Goal: Find specific page/section: Find specific page/section

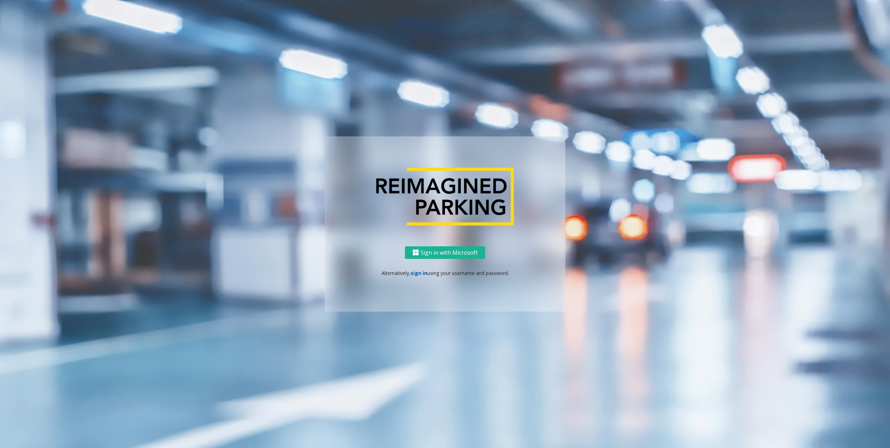
click at [423, 269] on link "sign in" at bounding box center [418, 272] width 17 height 7
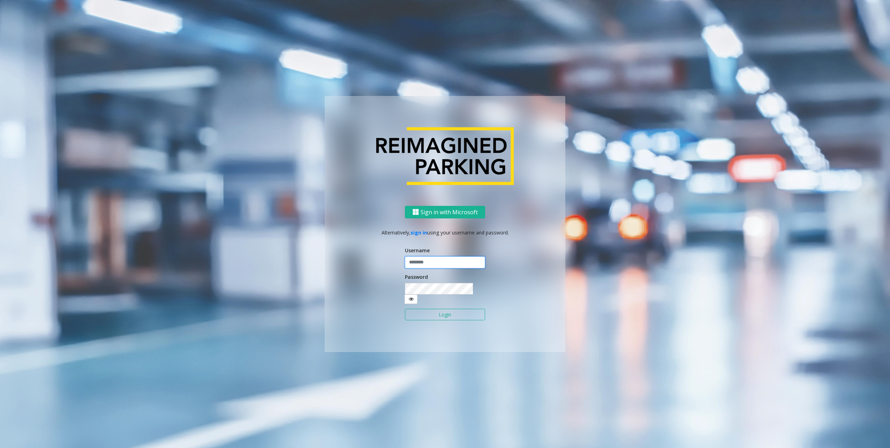
click at [426, 261] on input "text" at bounding box center [445, 262] width 80 height 12
type input "********"
click at [395, 294] on div "Sign in with Microsoft Alternatively, sign in using your username and password.…" at bounding box center [445, 279] width 241 height 146
click at [421, 313] on button "Login" at bounding box center [445, 314] width 80 height 12
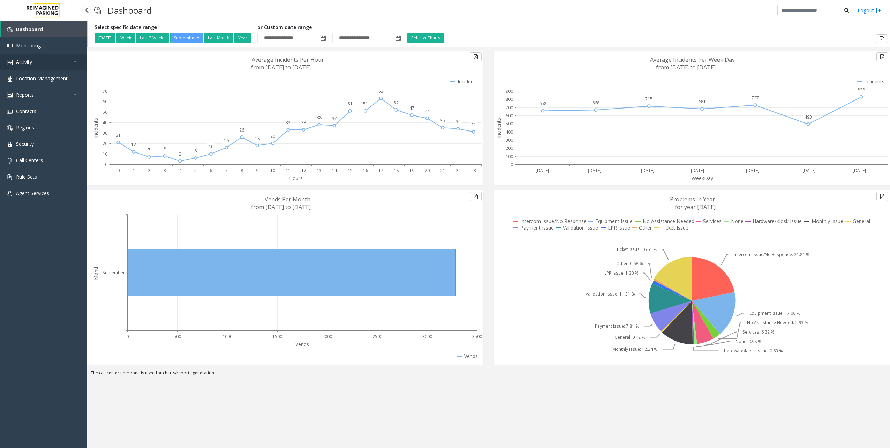
click at [48, 56] on link "Activity" at bounding box center [43, 62] width 87 height 16
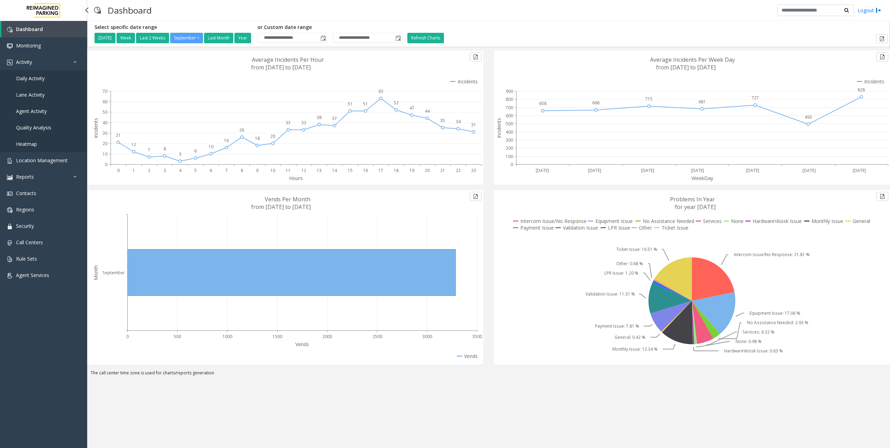
click at [40, 73] on link "Daily Activity" at bounding box center [43, 78] width 87 height 16
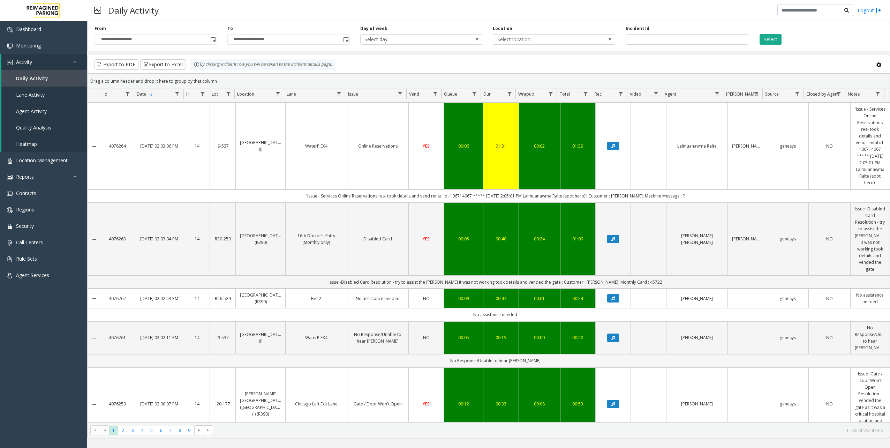
scroll to position [1684, 0]
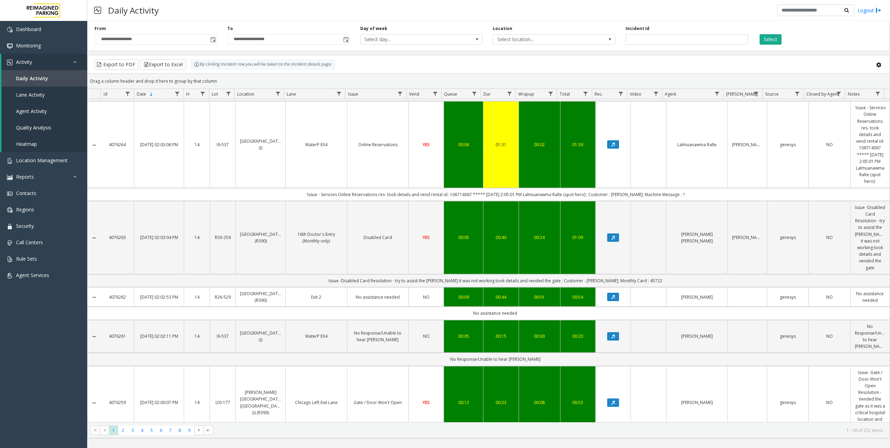
click at [122, 435] on kendo-pager "* * * * * * * * * 1 2 3 4 5 6 7 8 9 1 - 30 of 252 items" at bounding box center [488, 430] width 802 height 16
click at [122, 429] on span "2" at bounding box center [122, 429] width 9 height 9
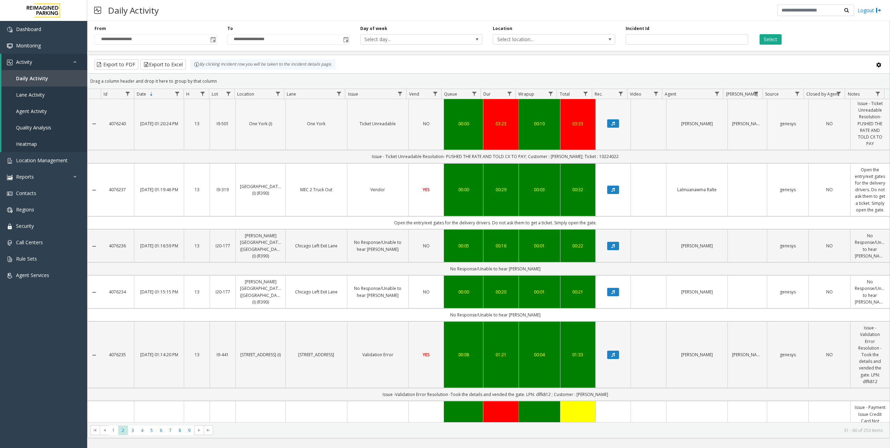
scroll to position [1210, 0]
